Goal: Obtain resource: Download file/media

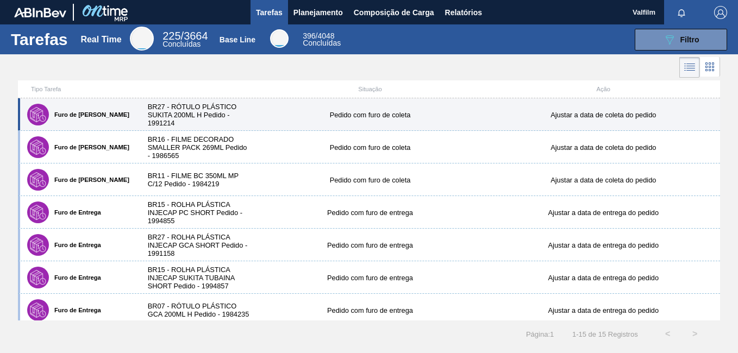
click at [292, 103] on div "Furo de Coleta BR27 - RÓTULO PLÁSTICO SUKITA 200ML H Pedido - 1991214 Pedido co…" at bounding box center [369, 114] width 702 height 33
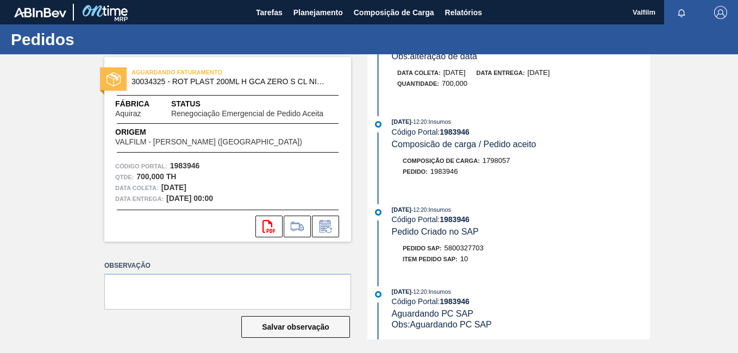
scroll to position [163, 0]
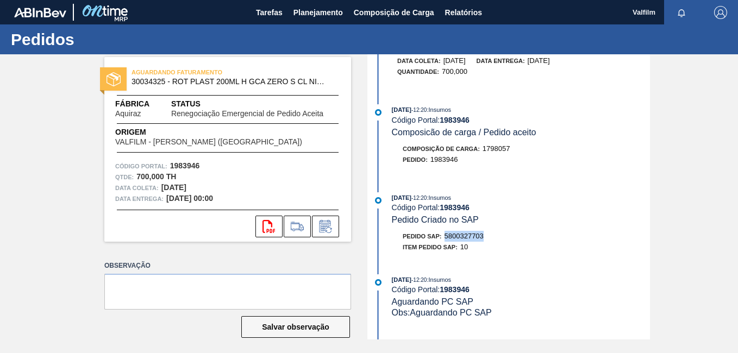
drag, startPoint x: 487, startPoint y: 238, endPoint x: 445, endPoint y: 237, distance: 41.8
click at [445, 237] on div "Pedido SAP: 5800327703" at bounding box center [521, 236] width 258 height 11
drag, startPoint x: 445, startPoint y: 237, endPoint x: 451, endPoint y: 237, distance: 5.5
copy span "5800327703"
click at [474, 24] on button "Relatórios" at bounding box center [463, 12] width 48 height 24
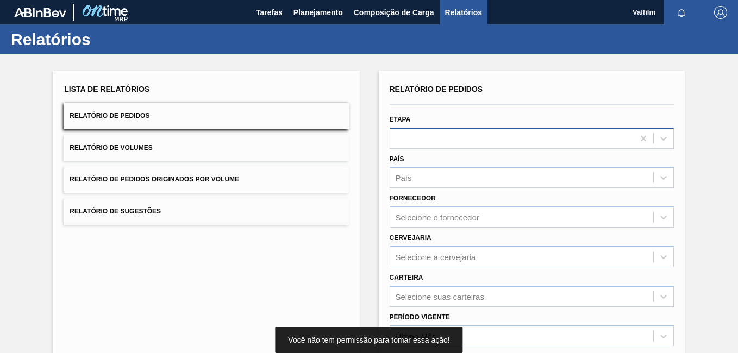
click at [440, 142] on div at bounding box center [511, 138] width 243 height 16
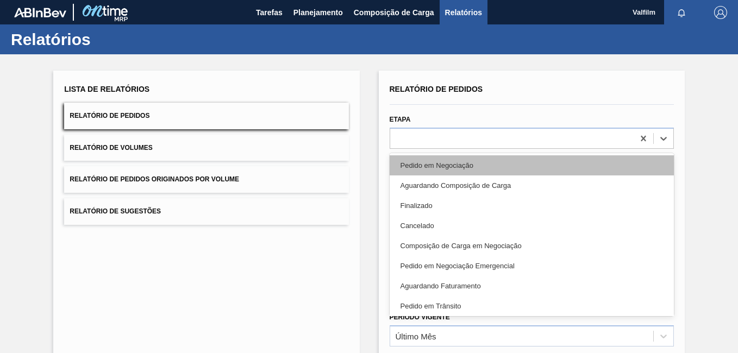
click at [457, 172] on div "Pedido em Negociação" at bounding box center [531, 165] width 284 height 20
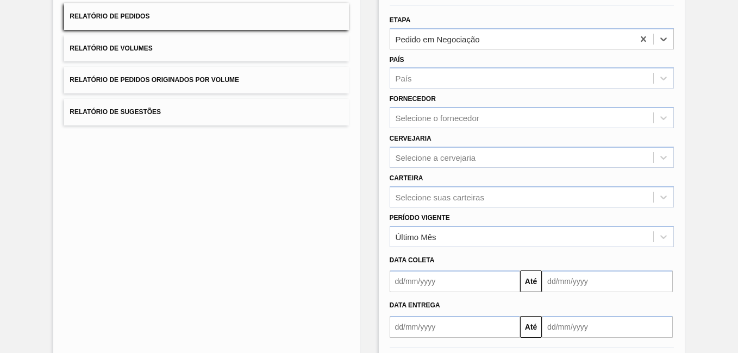
scroll to position [150, 0]
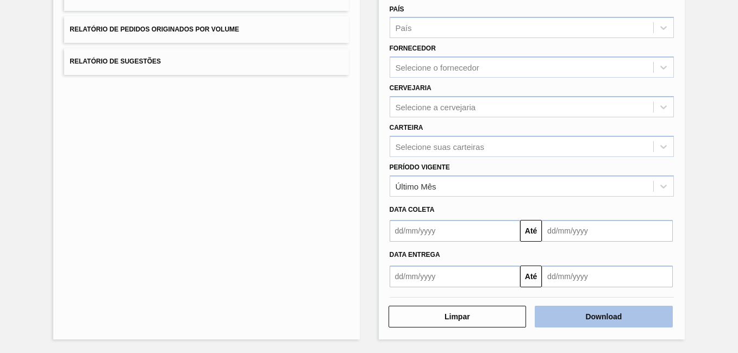
click at [643, 326] on button "Download" at bounding box center [603, 317] width 138 height 22
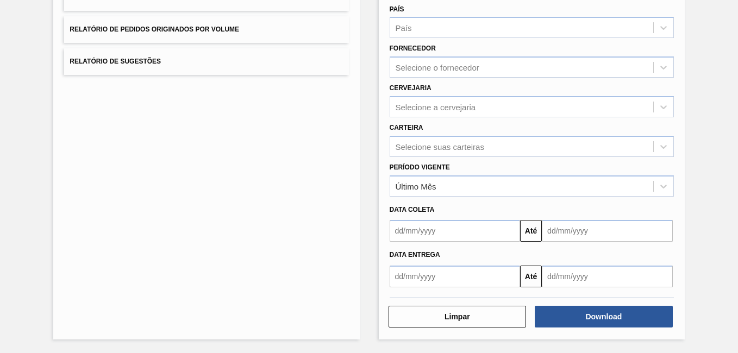
click at [319, 283] on div "Lista de Relatórios Relatório de Pedidos Relatório de Volumes Relatório de Pedi…" at bounding box center [206, 130] width 306 height 419
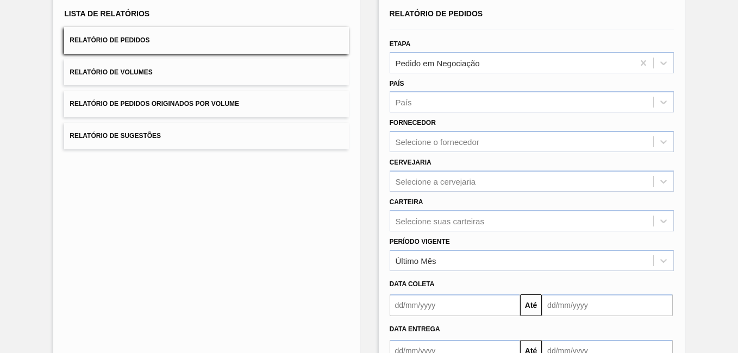
scroll to position [0, 0]
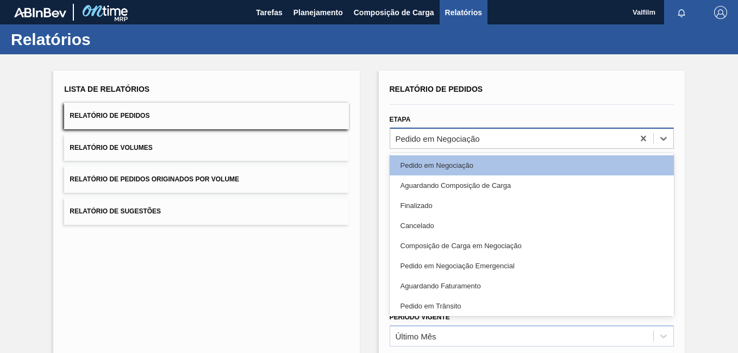
click at [451, 137] on div "Pedido em Negociação" at bounding box center [437, 138] width 84 height 9
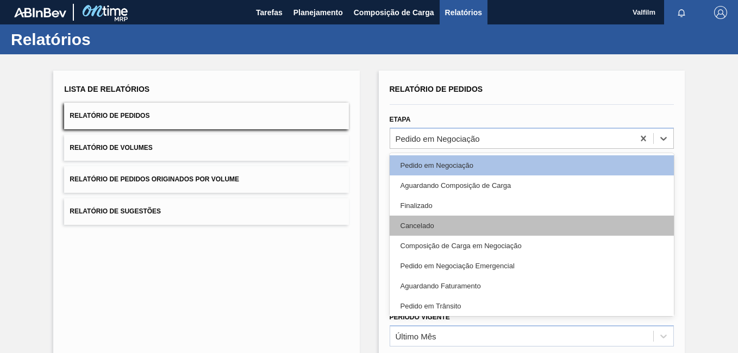
click at [453, 217] on div "Cancelado" at bounding box center [531, 226] width 284 height 20
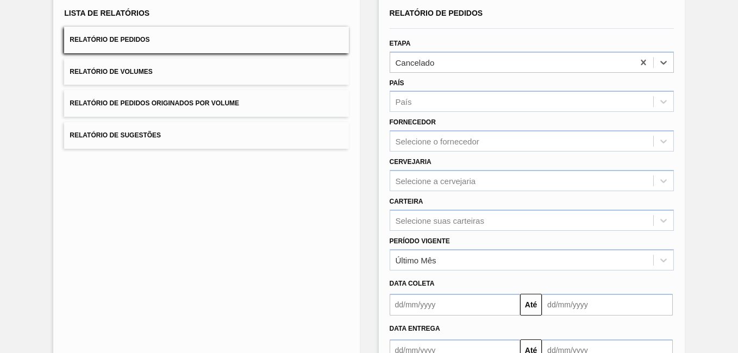
scroll to position [150, 0]
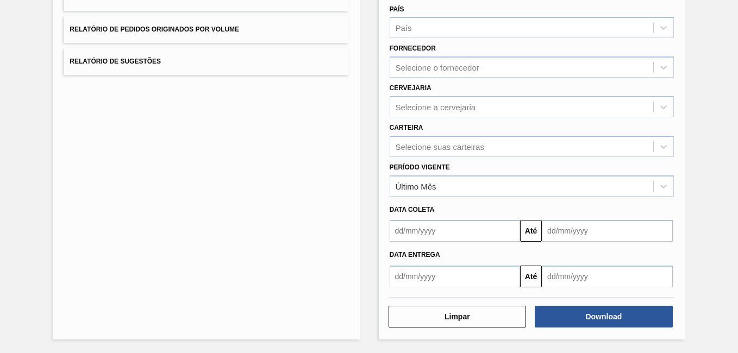
click at [587, 328] on div "Download" at bounding box center [604, 317] width 147 height 24
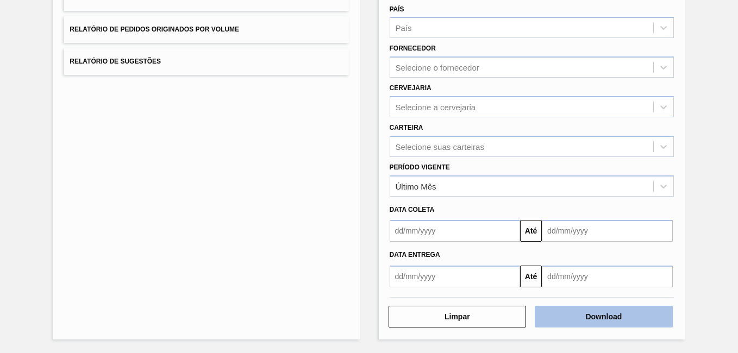
click at [587, 321] on button "Download" at bounding box center [603, 317] width 138 height 22
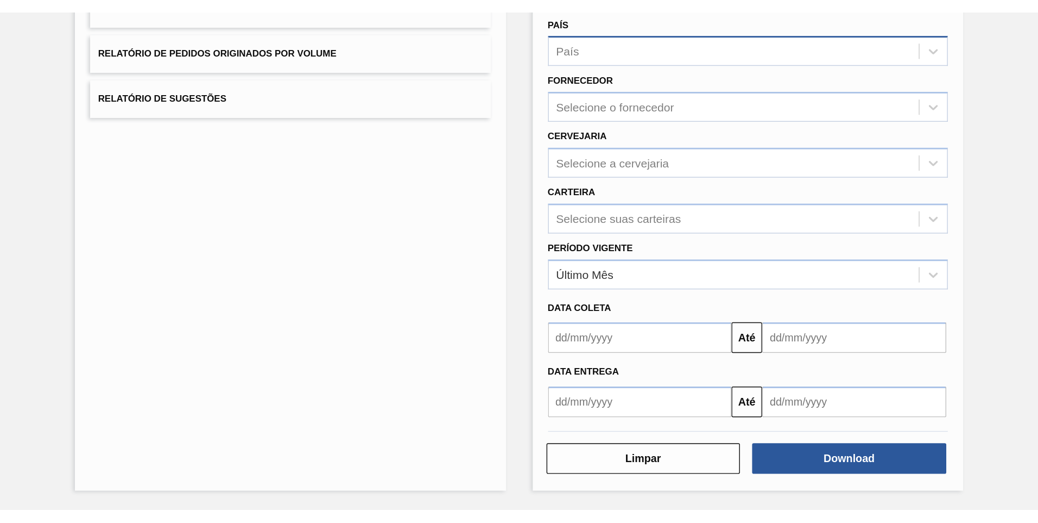
scroll to position [0, 0]
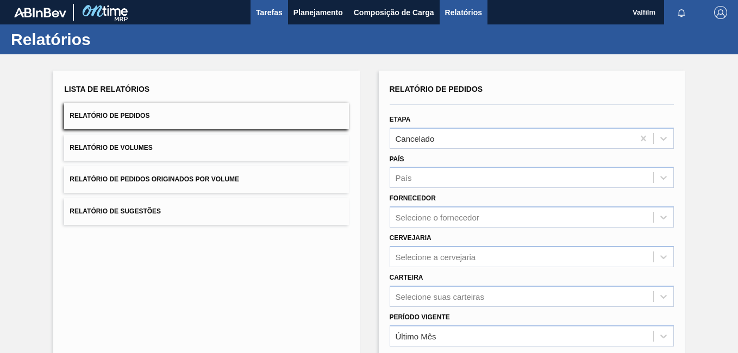
click at [267, 18] on span "Tarefas" at bounding box center [269, 12] width 27 height 13
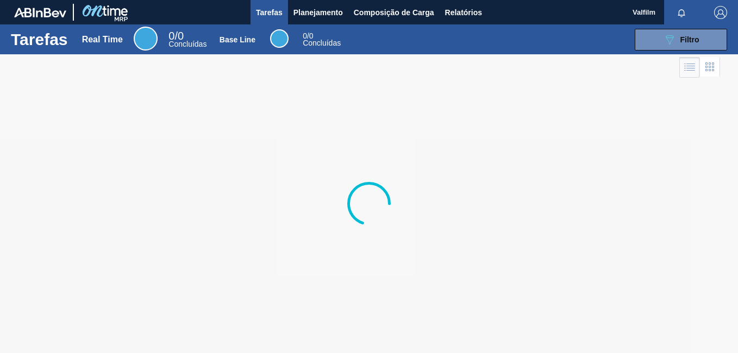
click at [563, 162] on div at bounding box center [369, 203] width 738 height 299
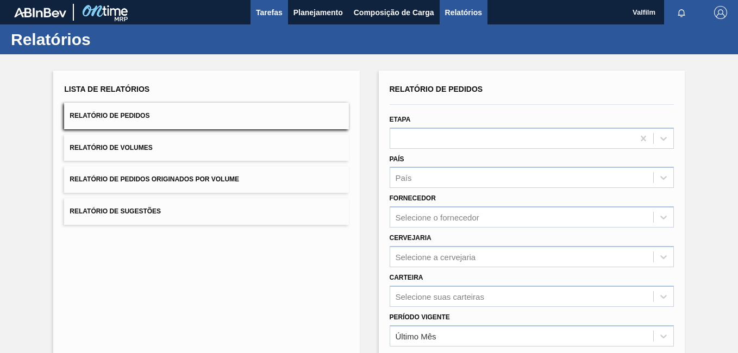
drag, startPoint x: 254, startPoint y: 7, endPoint x: 255, endPoint y: 20, distance: 13.1
click at [254, 8] on button "Tarefas" at bounding box center [268, 12] width 37 height 24
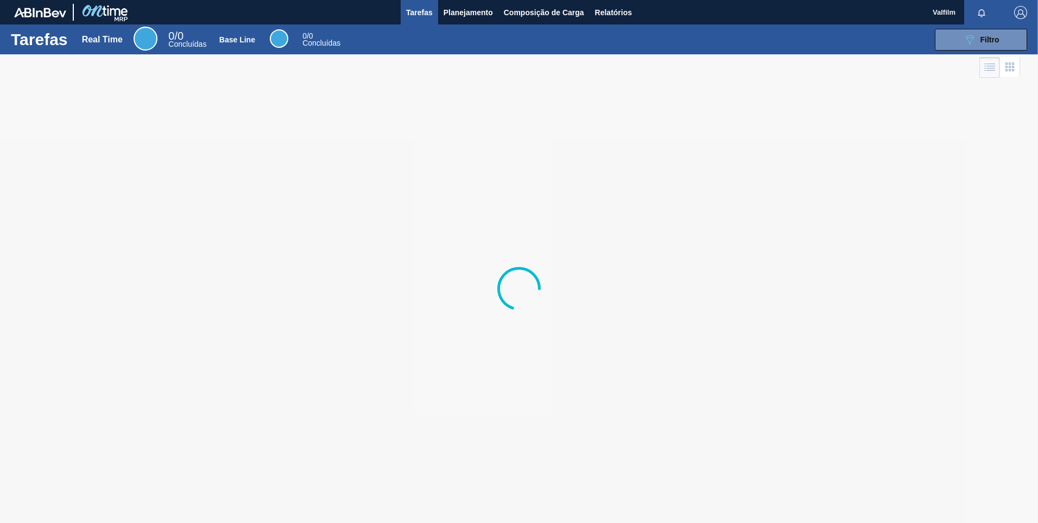
click at [381, 202] on div at bounding box center [519, 288] width 1038 height 468
click at [455, 133] on div at bounding box center [519, 288] width 1038 height 468
click at [229, 0] on div "Tarefas Planejamento Composição de Carga Relatórios" at bounding box center [519, 12] width 1038 height 24
